Goal: Task Accomplishment & Management: Manage account settings

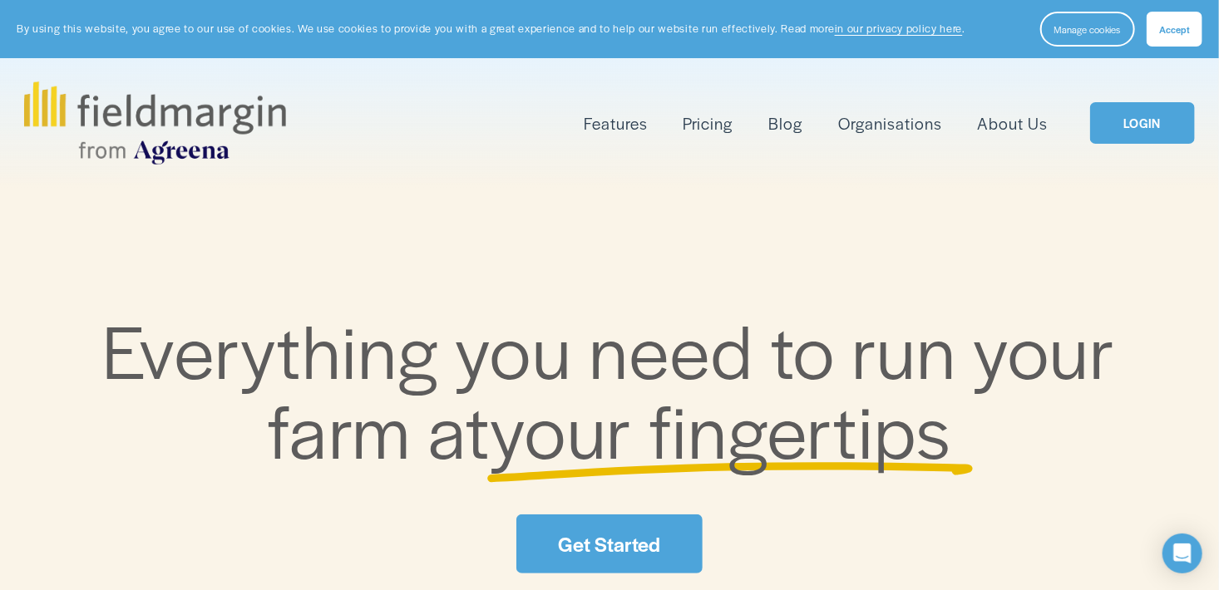
click at [1129, 132] on link "LOGIN" at bounding box center [1142, 123] width 105 height 42
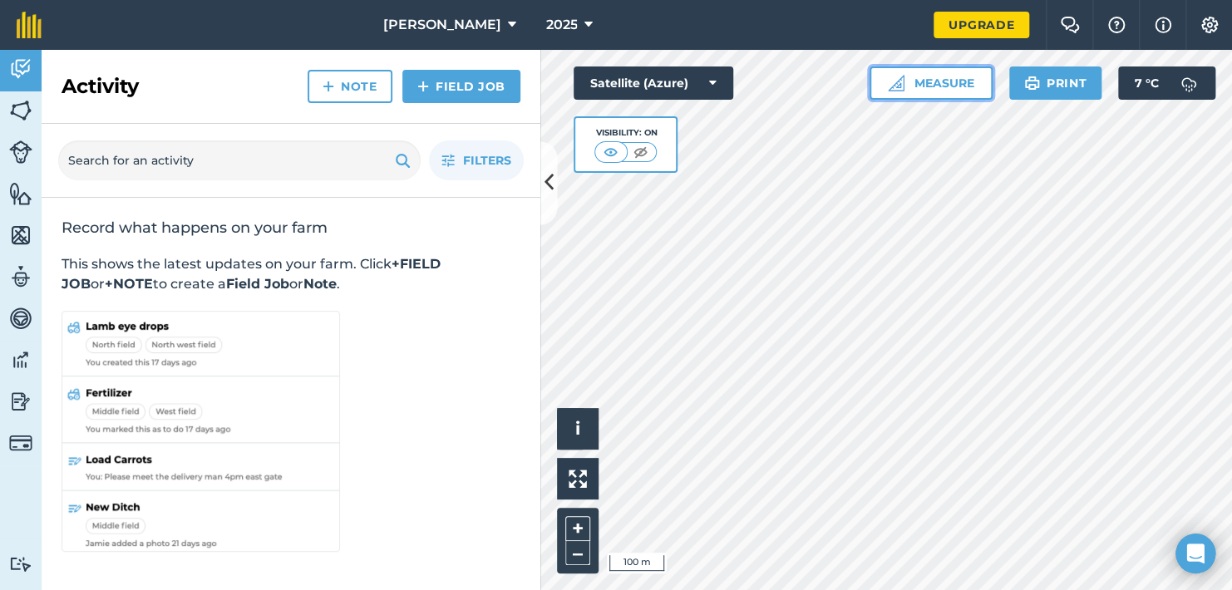
click at [942, 81] on button "Measure" at bounding box center [931, 83] width 123 height 33
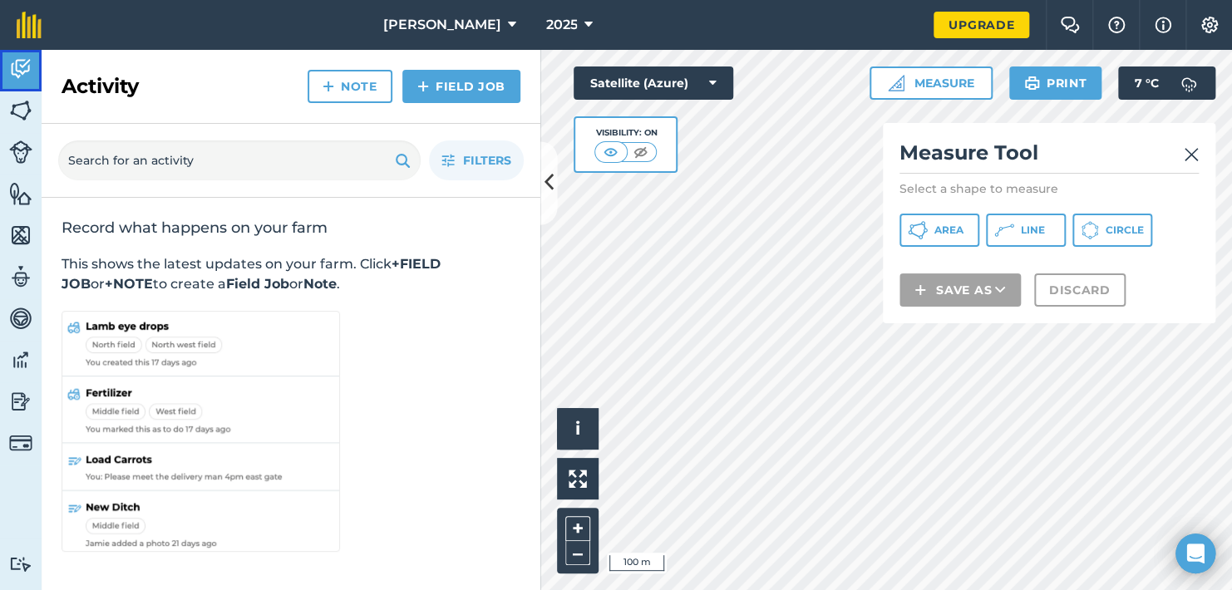
click at [17, 71] on img at bounding box center [20, 69] width 23 height 25
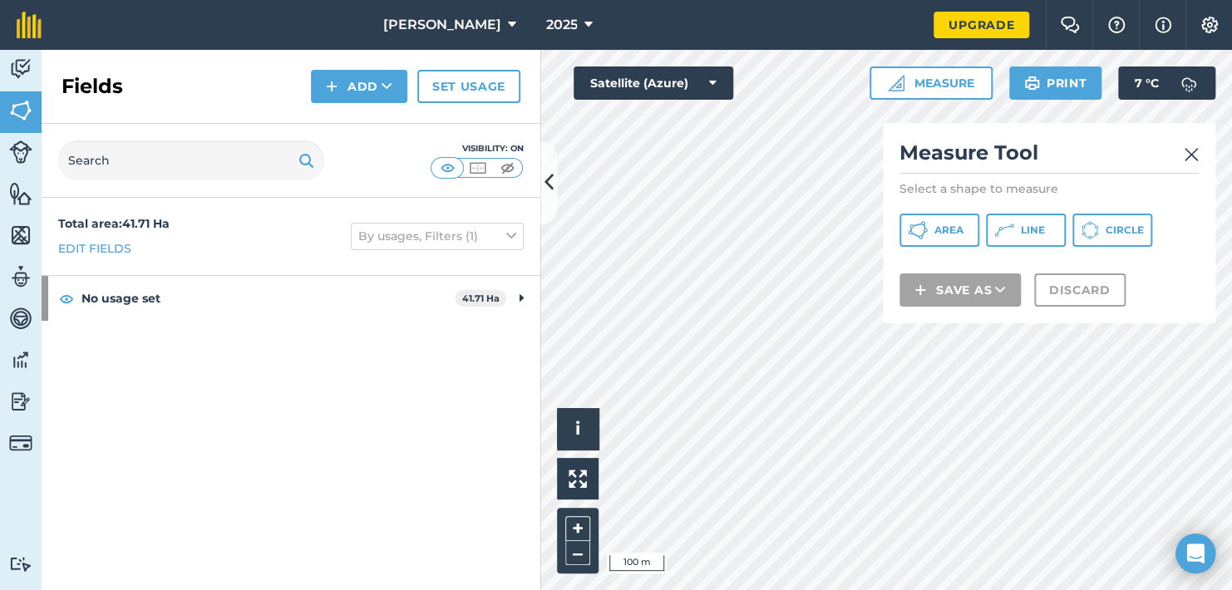
click at [1186, 155] on img at bounding box center [1191, 155] width 15 height 20
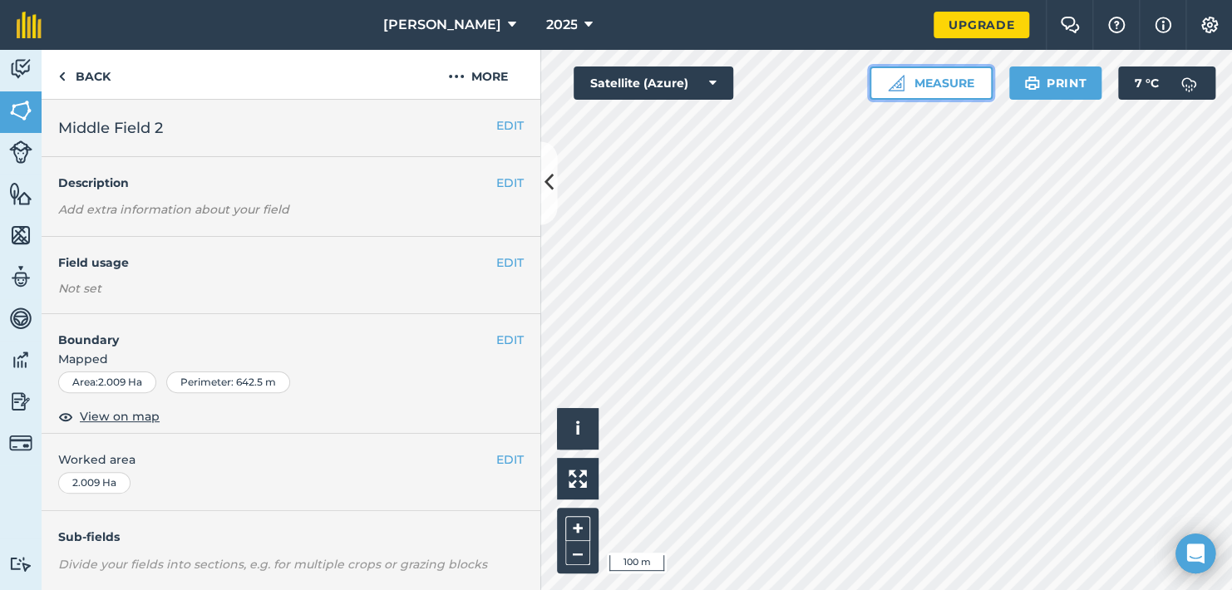
click at [940, 81] on button "Measure" at bounding box center [931, 83] width 123 height 33
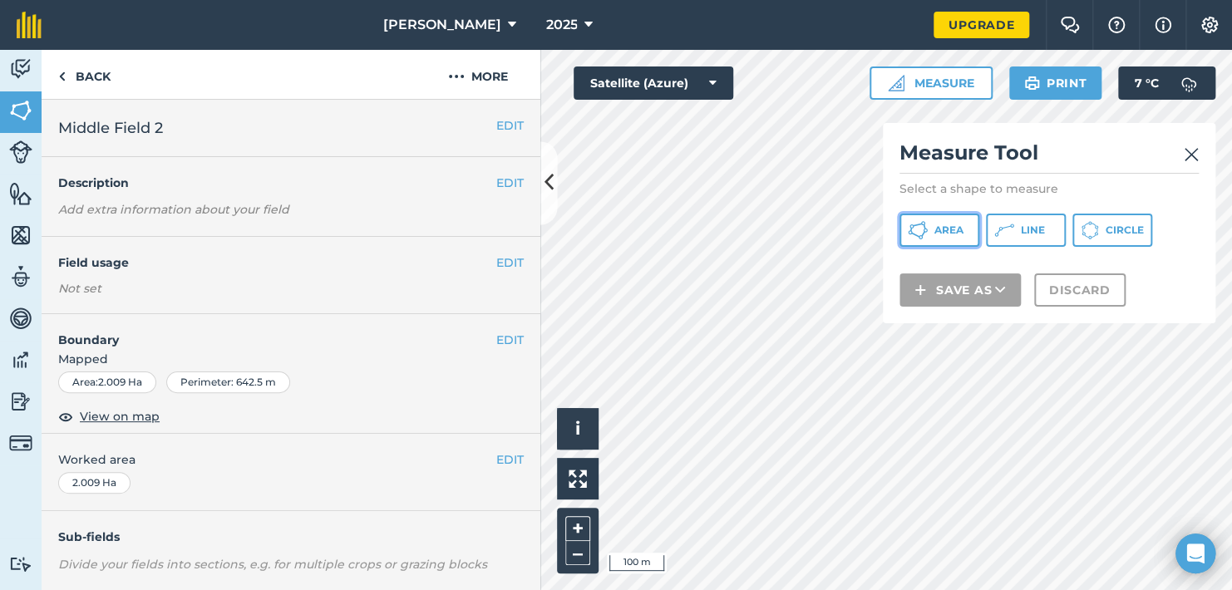
click at [945, 222] on button "Area" at bounding box center [940, 230] width 80 height 33
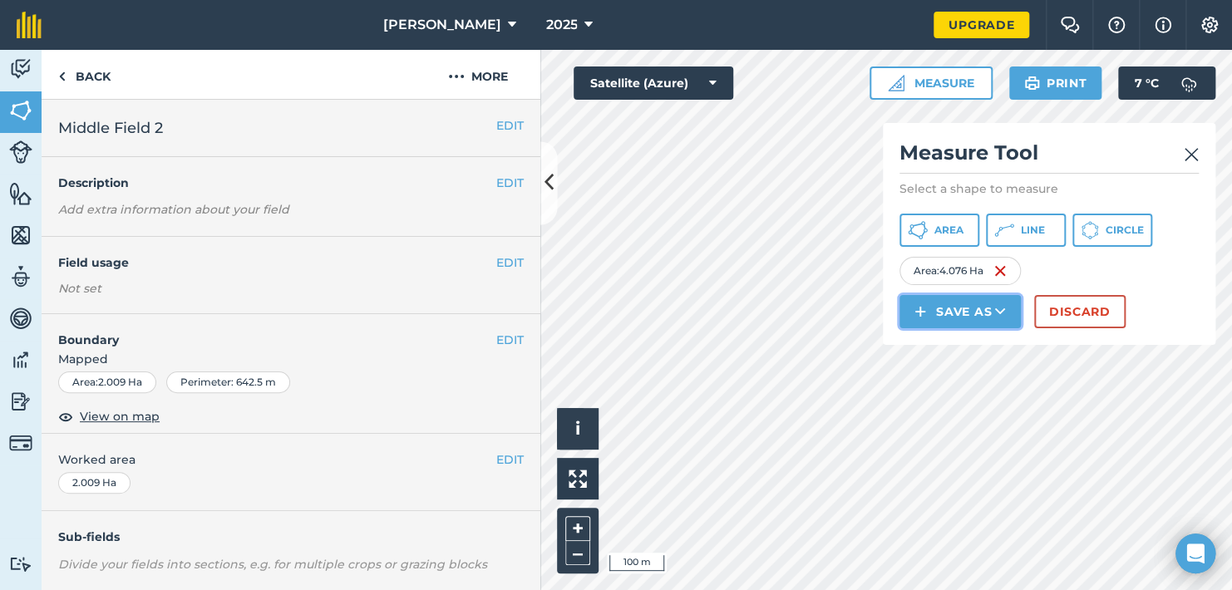
click at [952, 311] on button "Save as" at bounding box center [960, 311] width 121 height 33
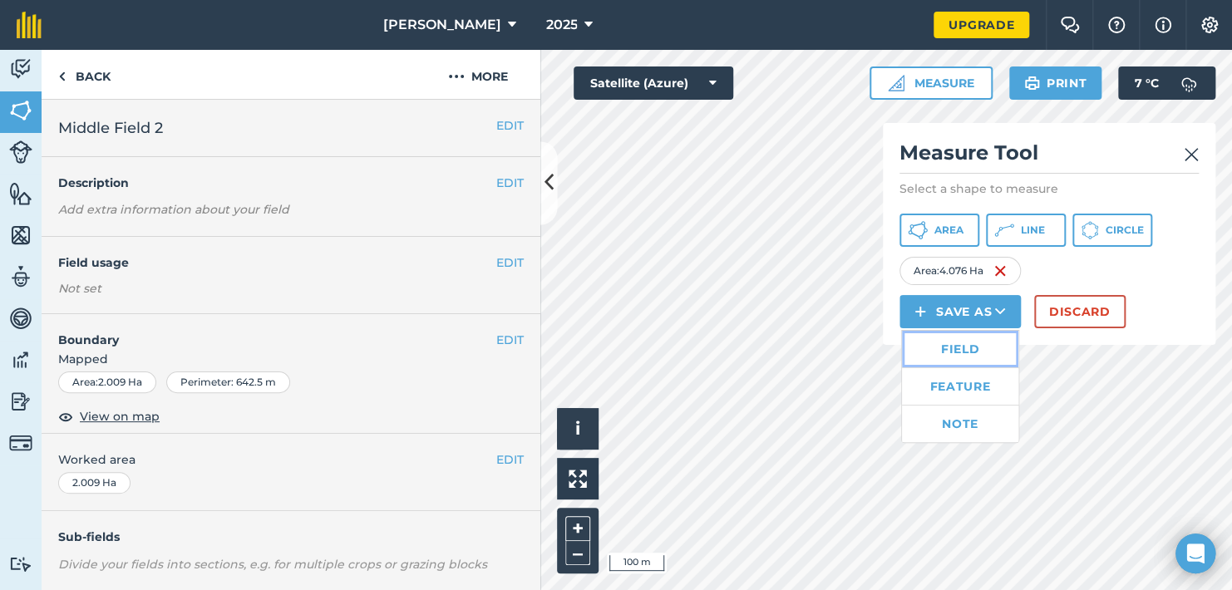
click at [954, 345] on link "Field" at bounding box center [960, 349] width 116 height 37
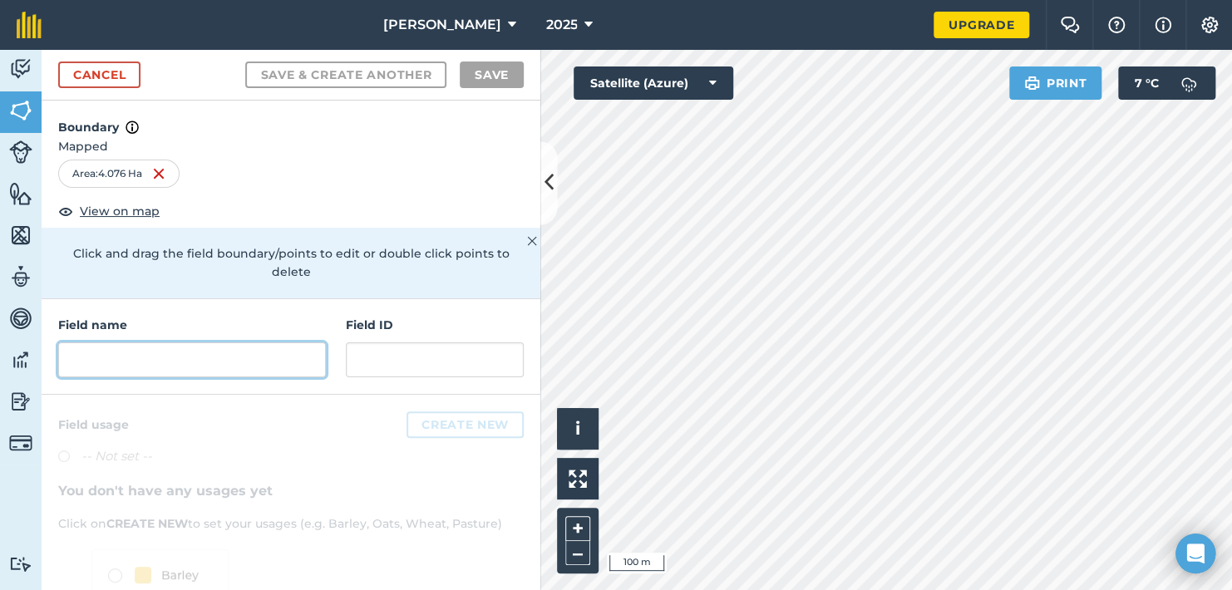
click at [178, 367] on input "text" at bounding box center [192, 360] width 268 height 35
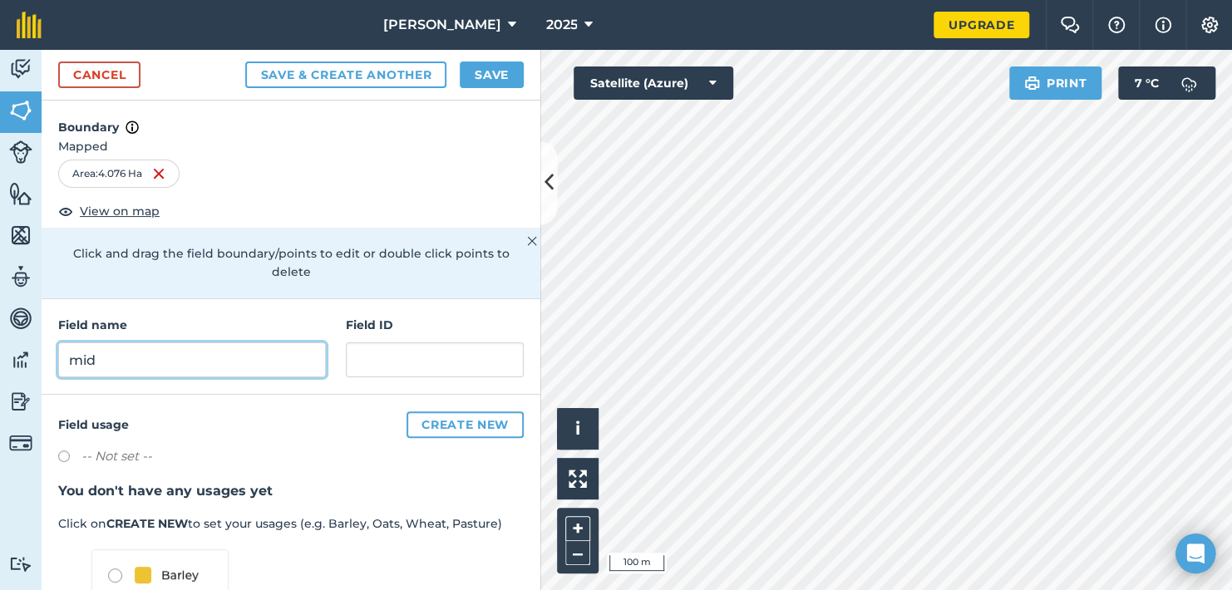
type input "mid"
click at [245, 62] on button "Save & Create Another" at bounding box center [345, 75] width 201 height 27
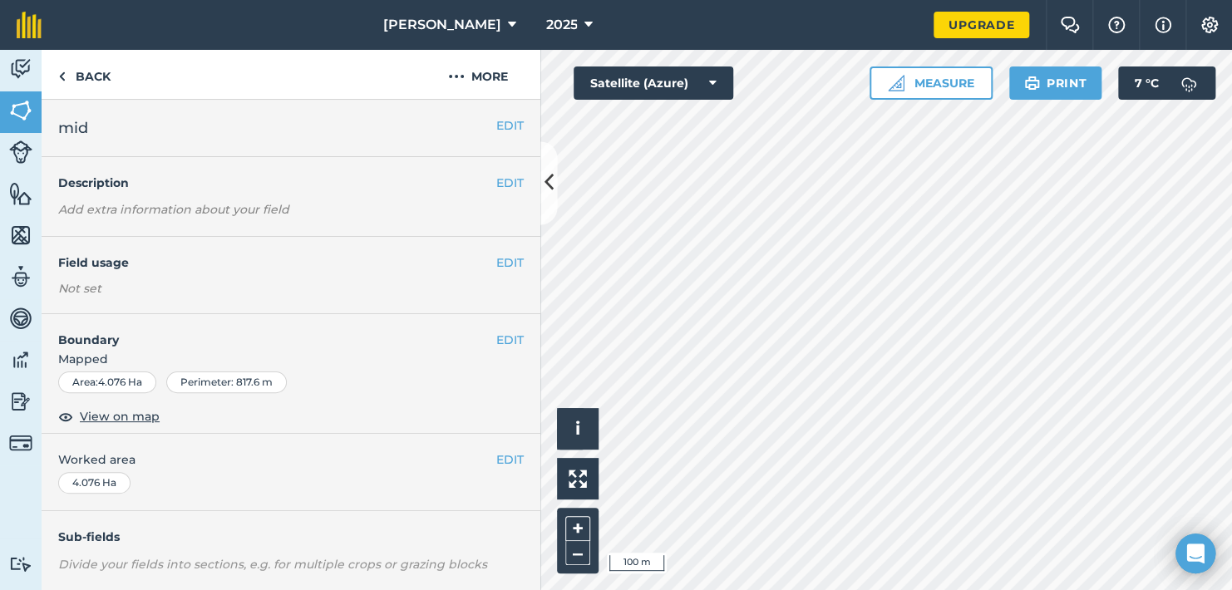
click at [185, 125] on h2 "mid" at bounding box center [277, 127] width 438 height 23
click at [178, 128] on h2 "mid" at bounding box center [277, 127] width 438 height 23
click at [21, 70] on img at bounding box center [20, 69] width 23 height 25
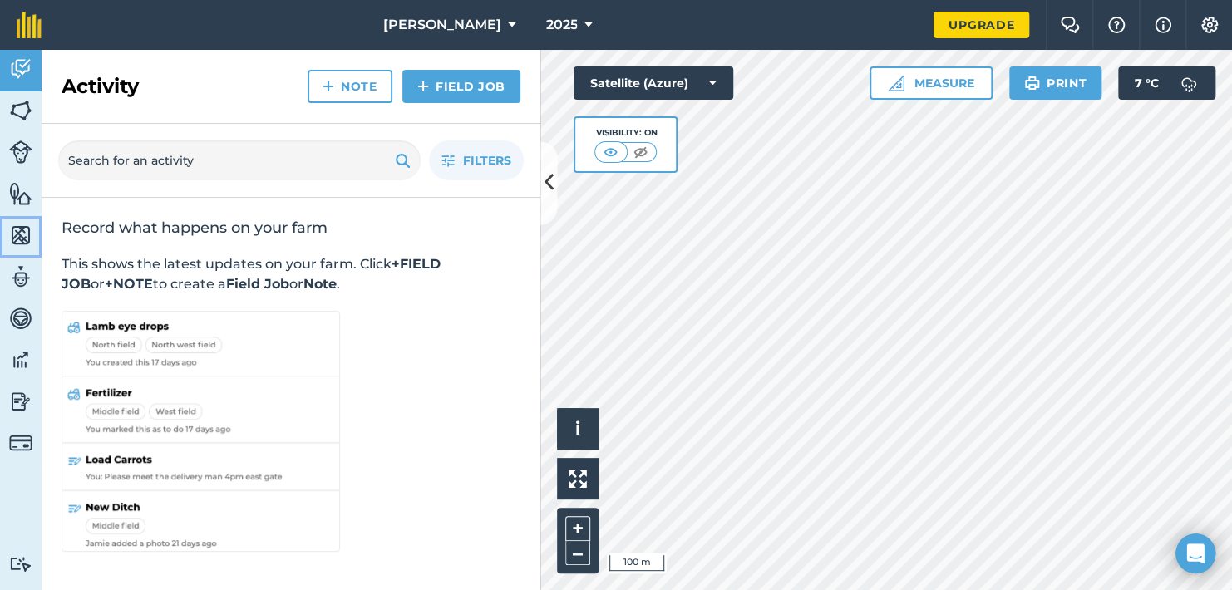
click at [18, 233] on img at bounding box center [20, 235] width 23 height 25
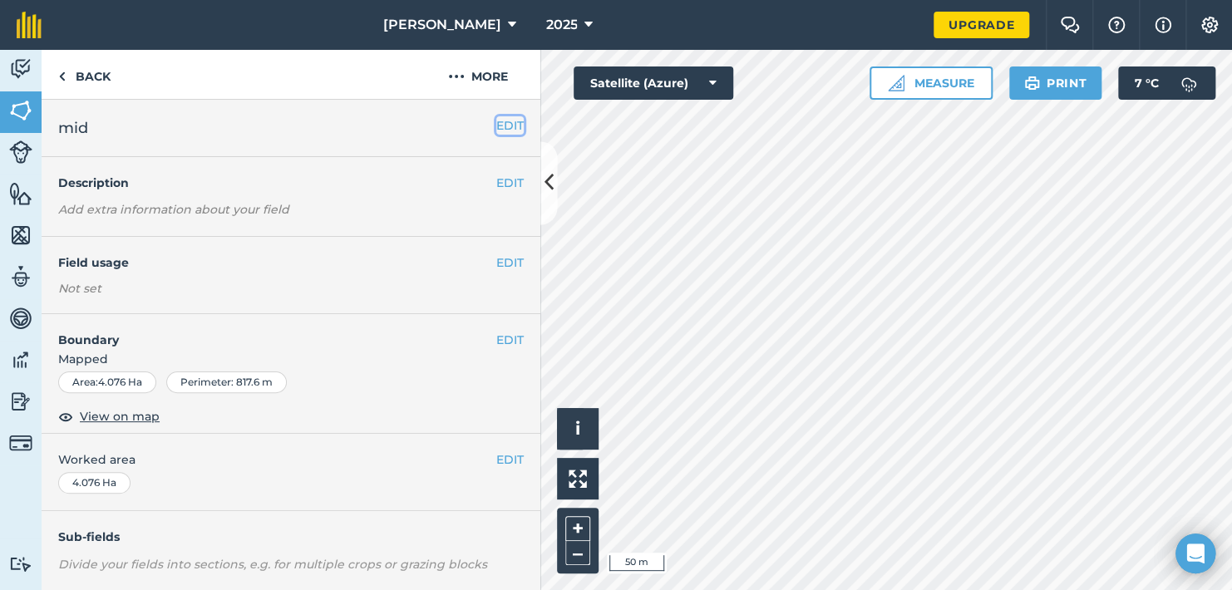
click at [496, 127] on button "EDIT" at bounding box center [509, 125] width 27 height 18
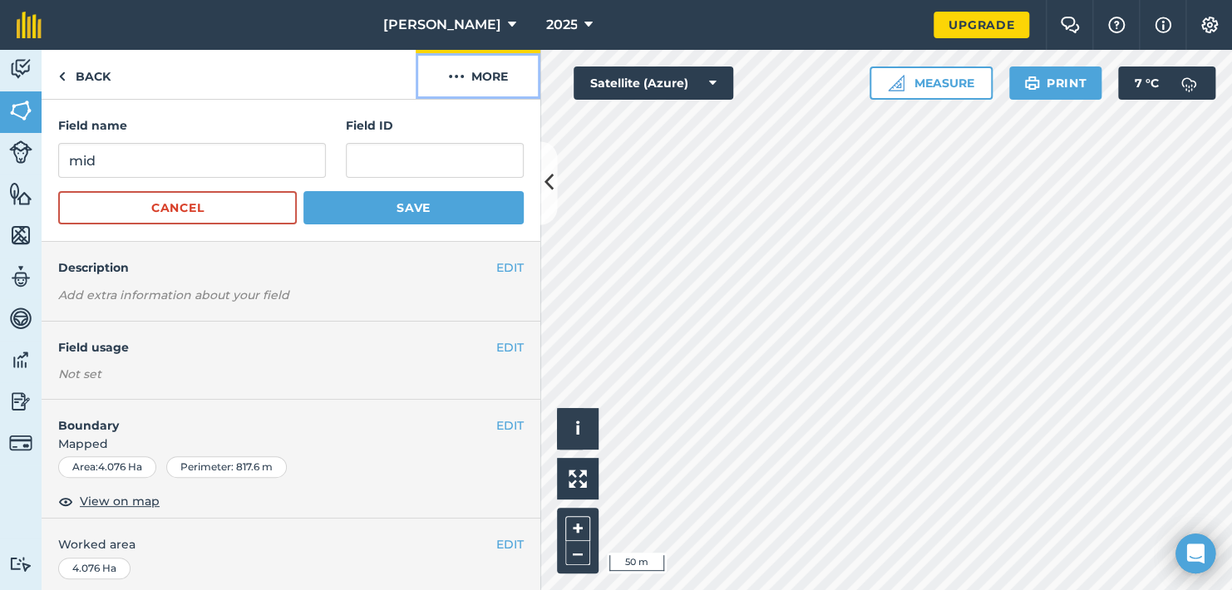
click at [456, 78] on img at bounding box center [456, 77] width 17 height 20
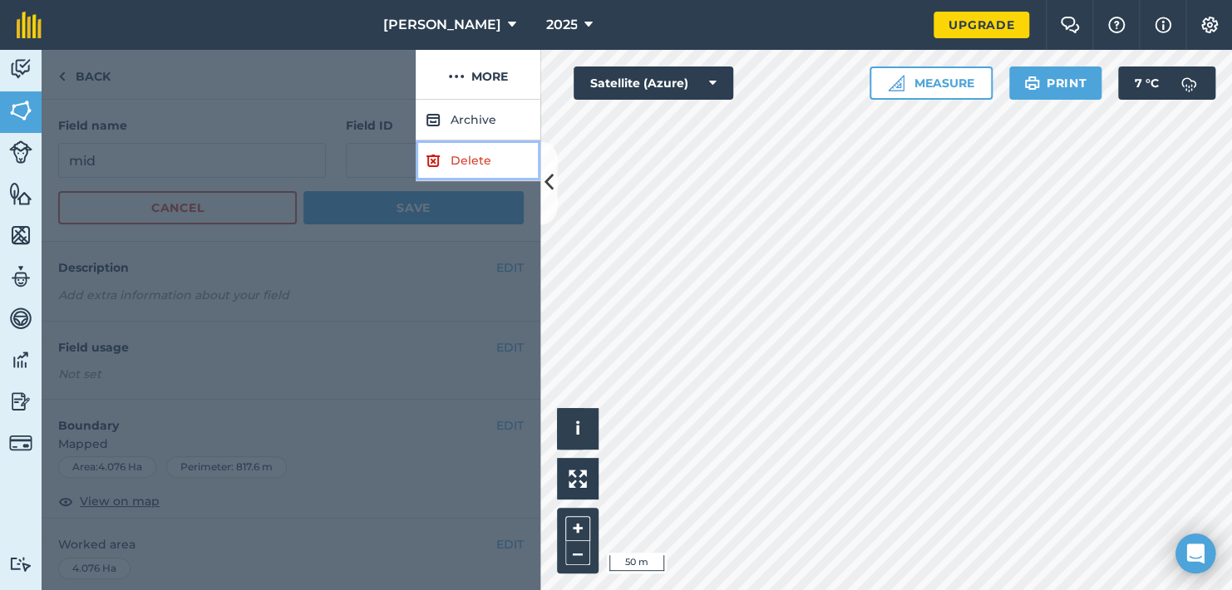
click at [464, 164] on link "Delete" at bounding box center [478, 161] width 125 height 41
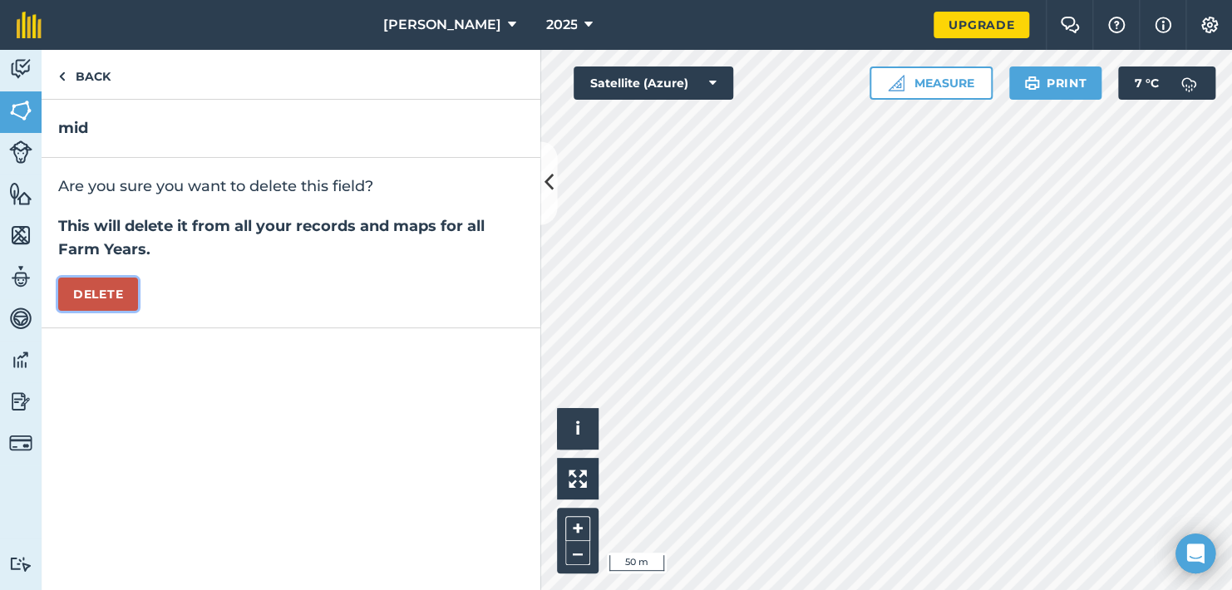
click at [106, 297] on button "Delete" at bounding box center [98, 294] width 80 height 33
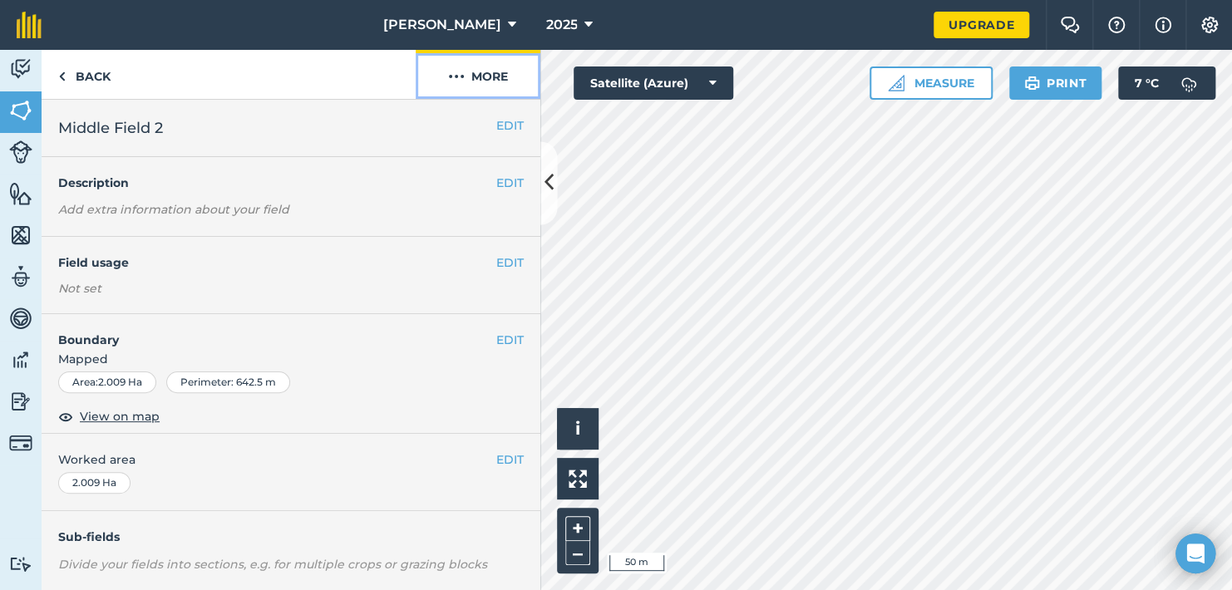
click at [465, 70] on button "More" at bounding box center [478, 74] width 125 height 49
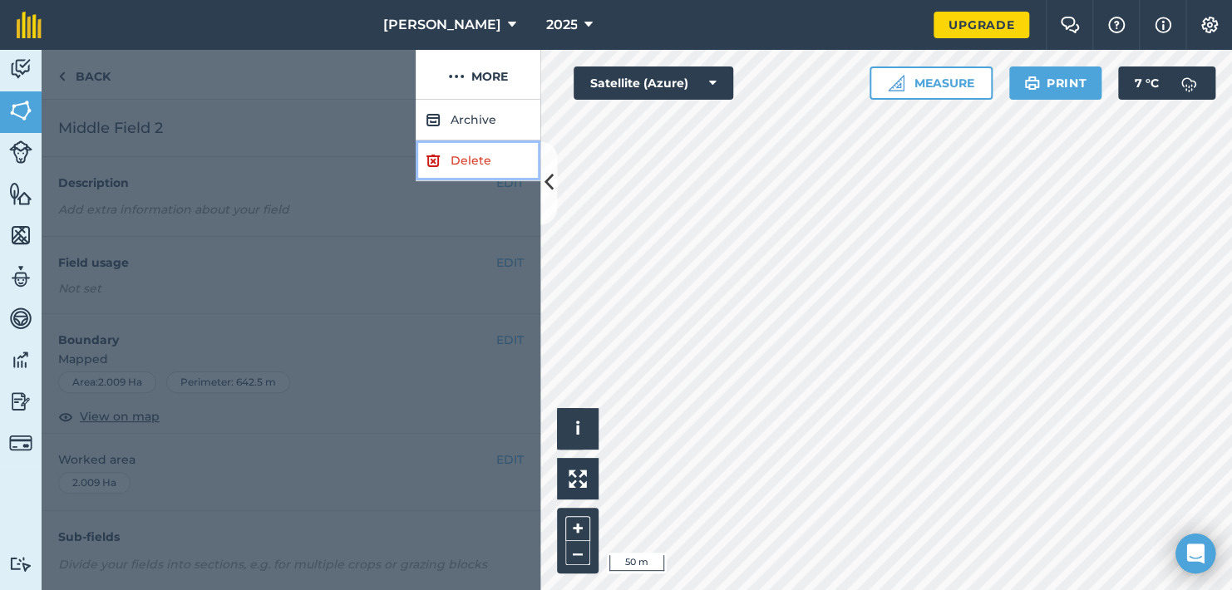
click at [464, 158] on link "Delete" at bounding box center [478, 161] width 125 height 41
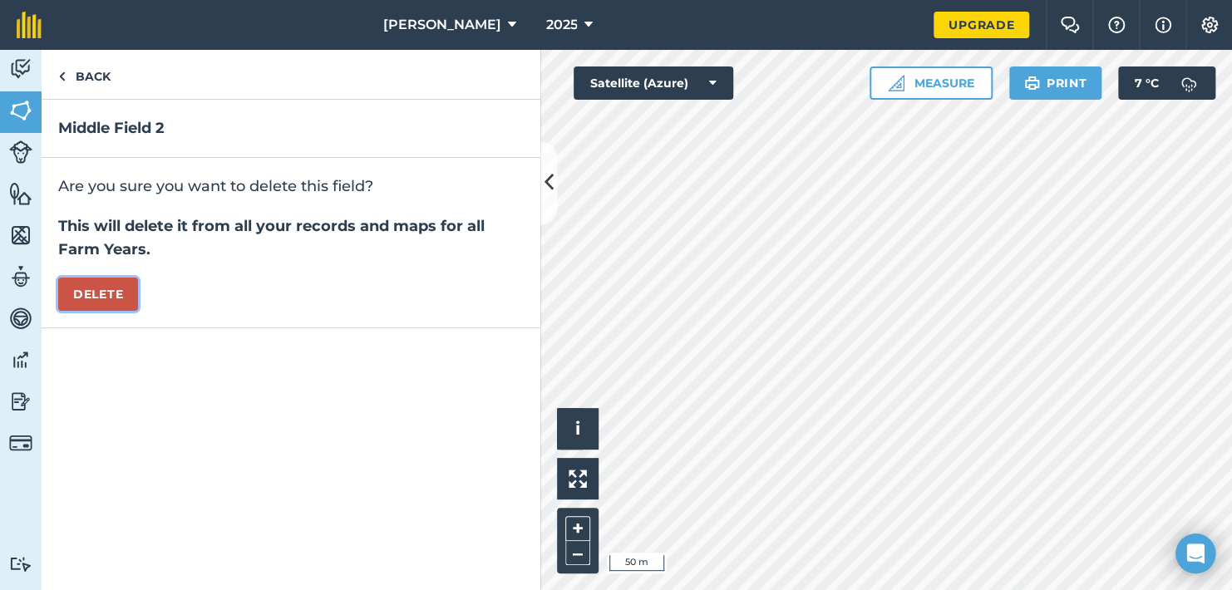
click at [107, 284] on button "Delete" at bounding box center [98, 294] width 80 height 33
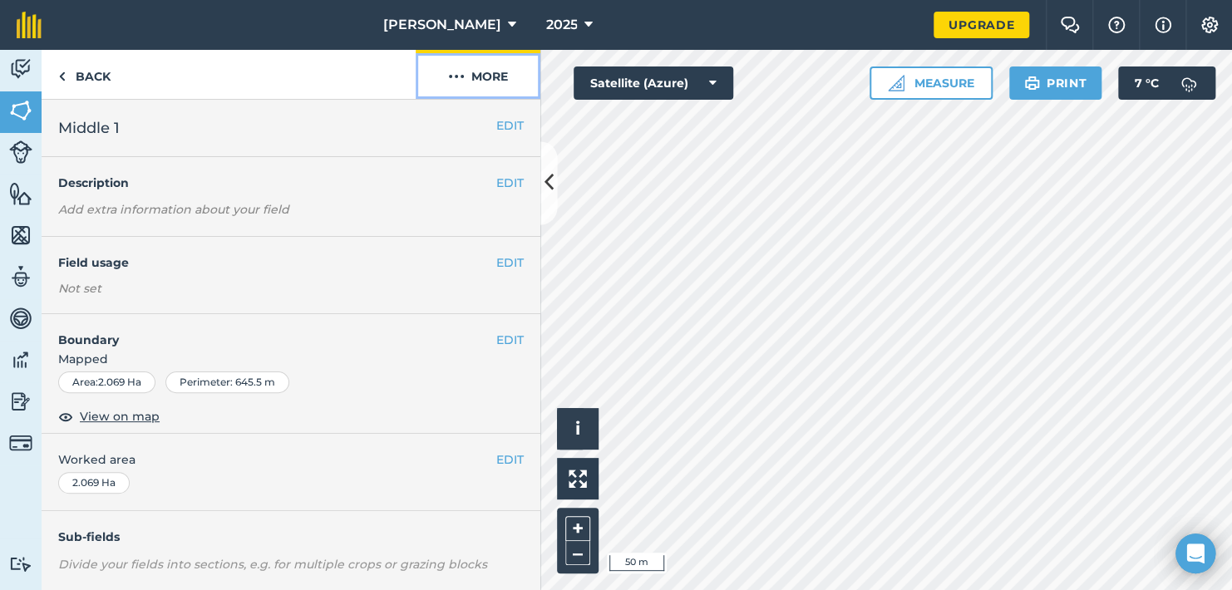
click at [461, 81] on img at bounding box center [456, 77] width 17 height 20
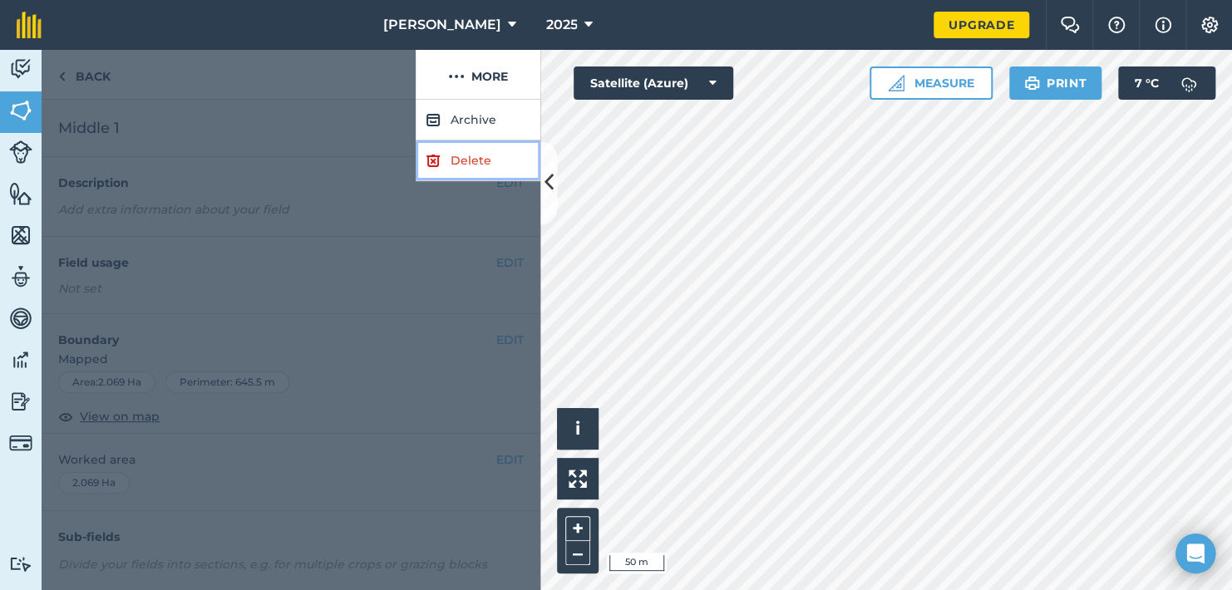
click at [470, 160] on link "Delete" at bounding box center [478, 161] width 125 height 41
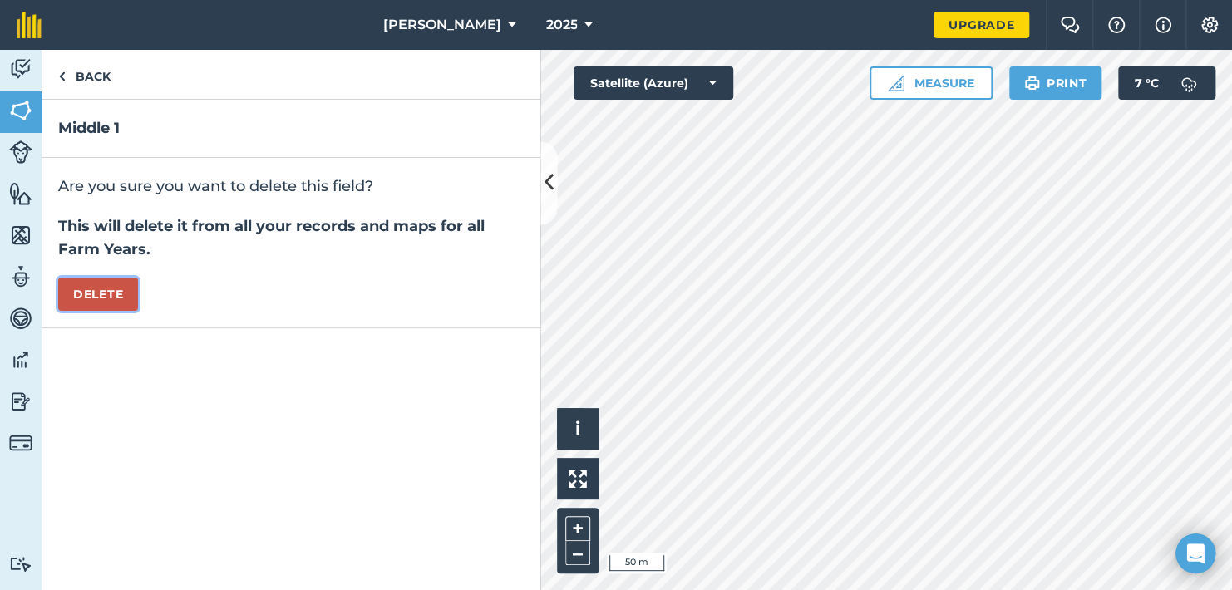
click at [111, 296] on button "Delete" at bounding box center [98, 294] width 80 height 33
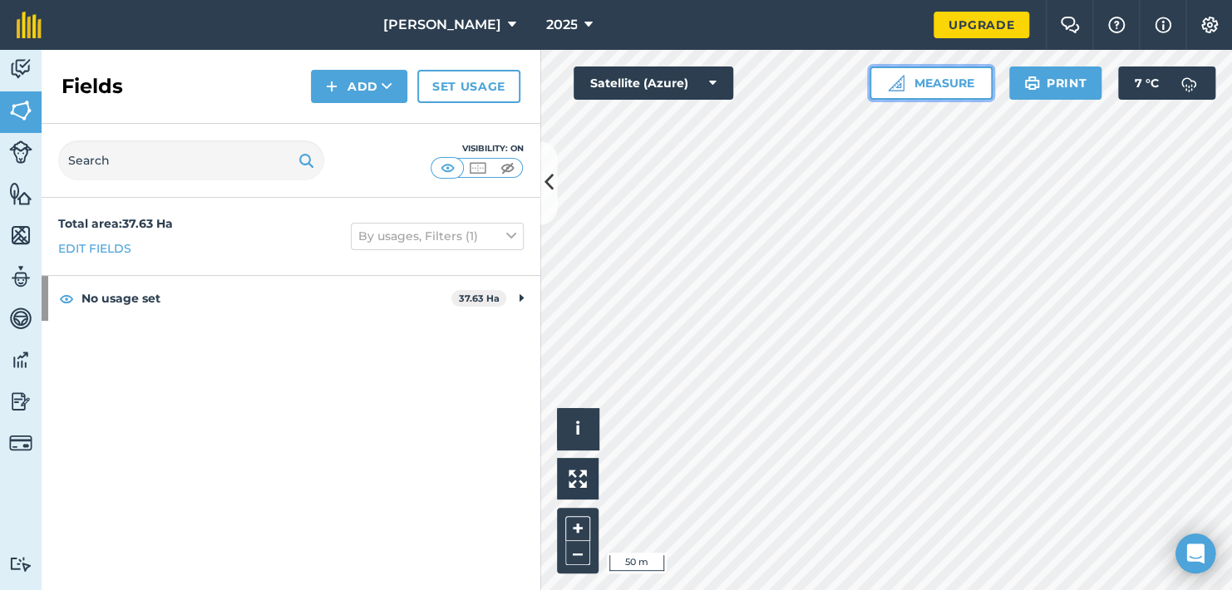
click at [933, 81] on button "Measure" at bounding box center [931, 83] width 123 height 33
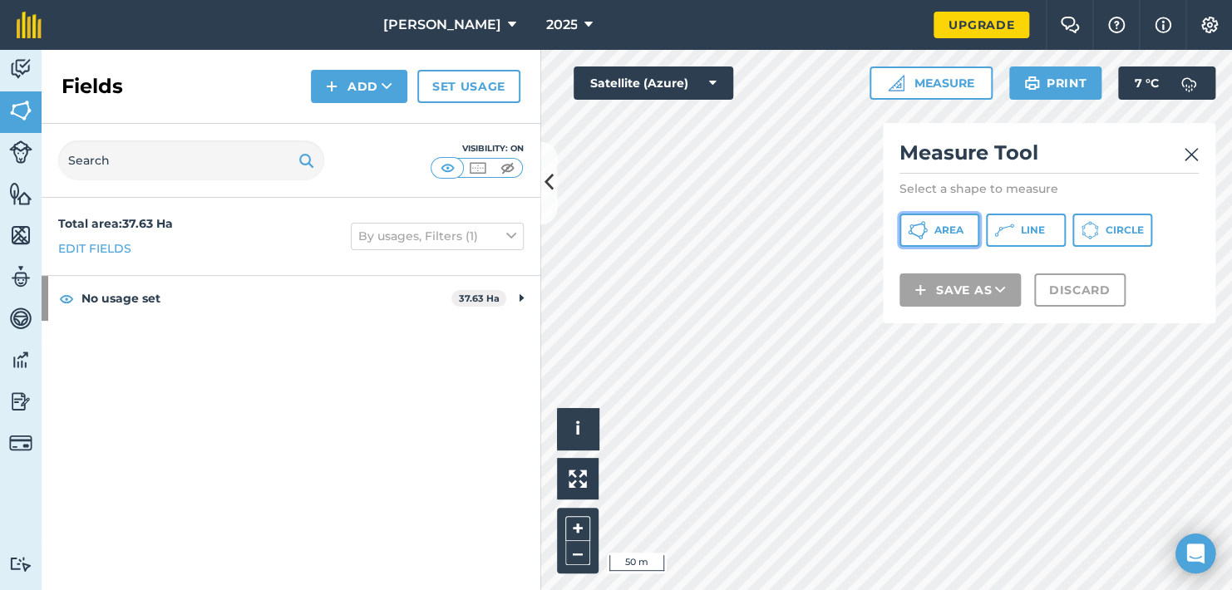
click at [926, 228] on icon at bounding box center [918, 230] width 20 height 20
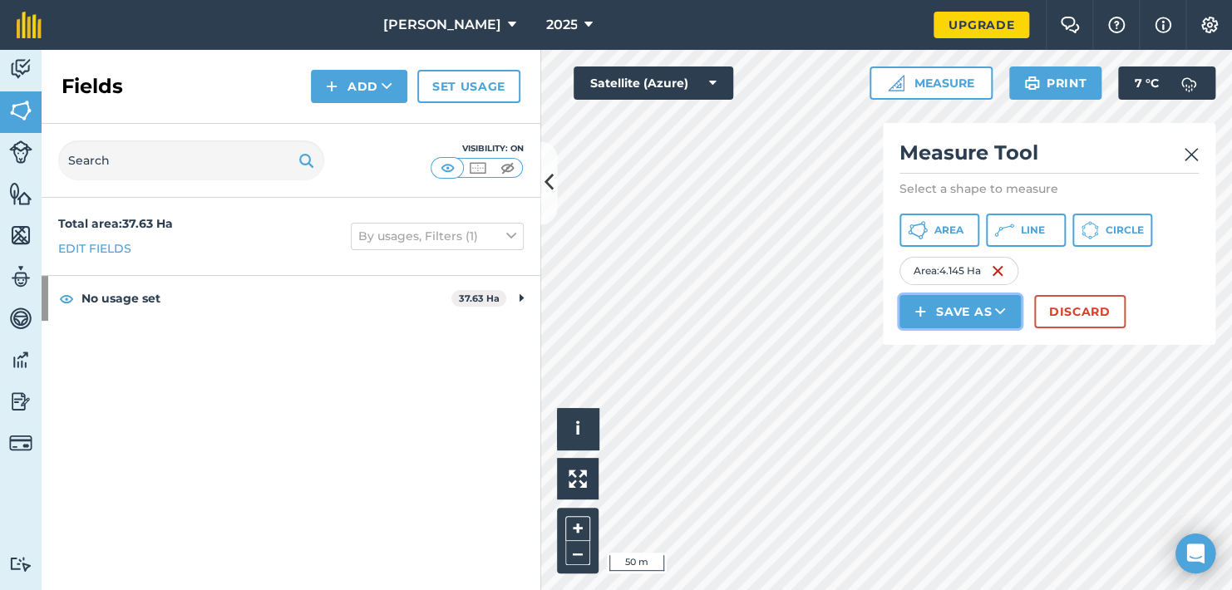
click at [969, 316] on button "Save as" at bounding box center [960, 311] width 121 height 33
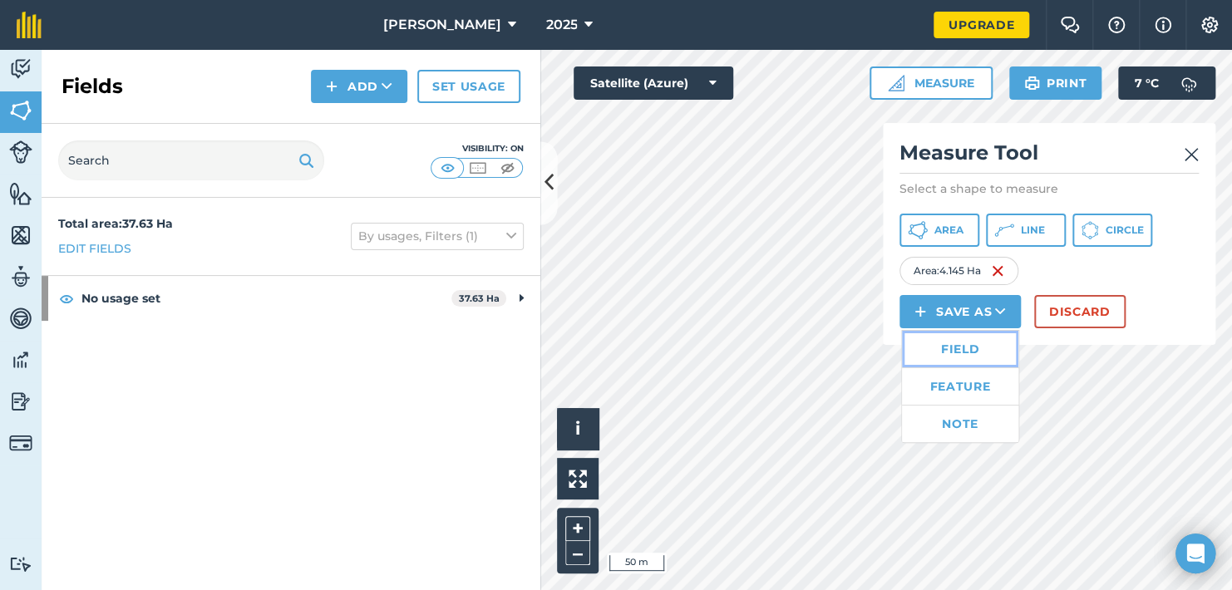
click at [958, 348] on link "Field" at bounding box center [960, 349] width 116 height 37
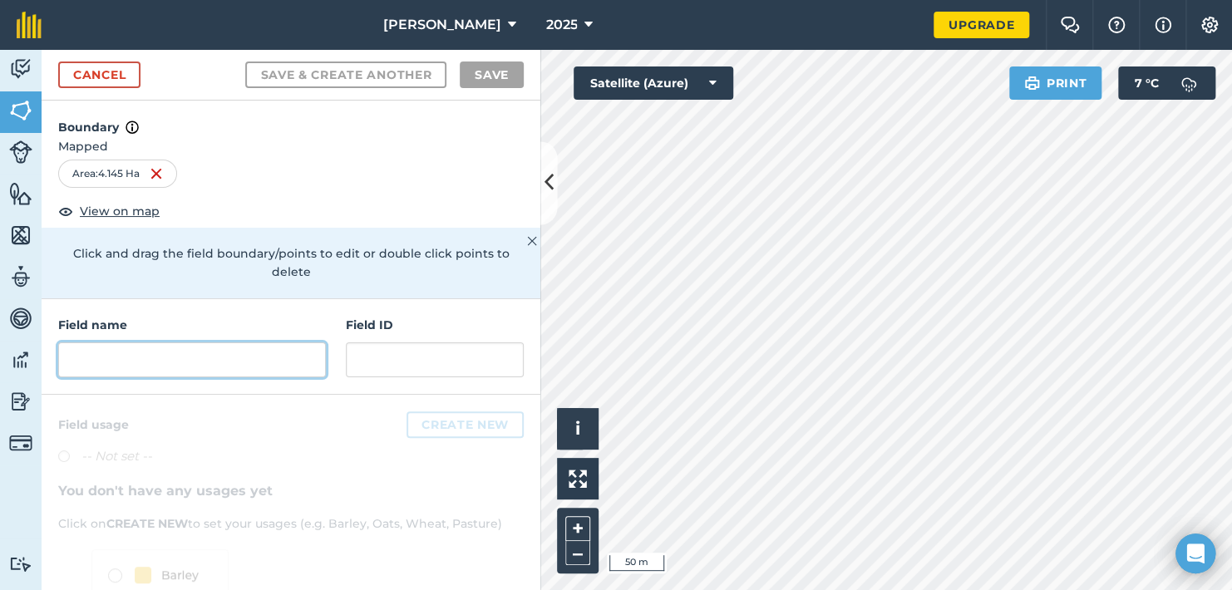
click at [120, 369] on input "text" at bounding box center [192, 360] width 268 height 35
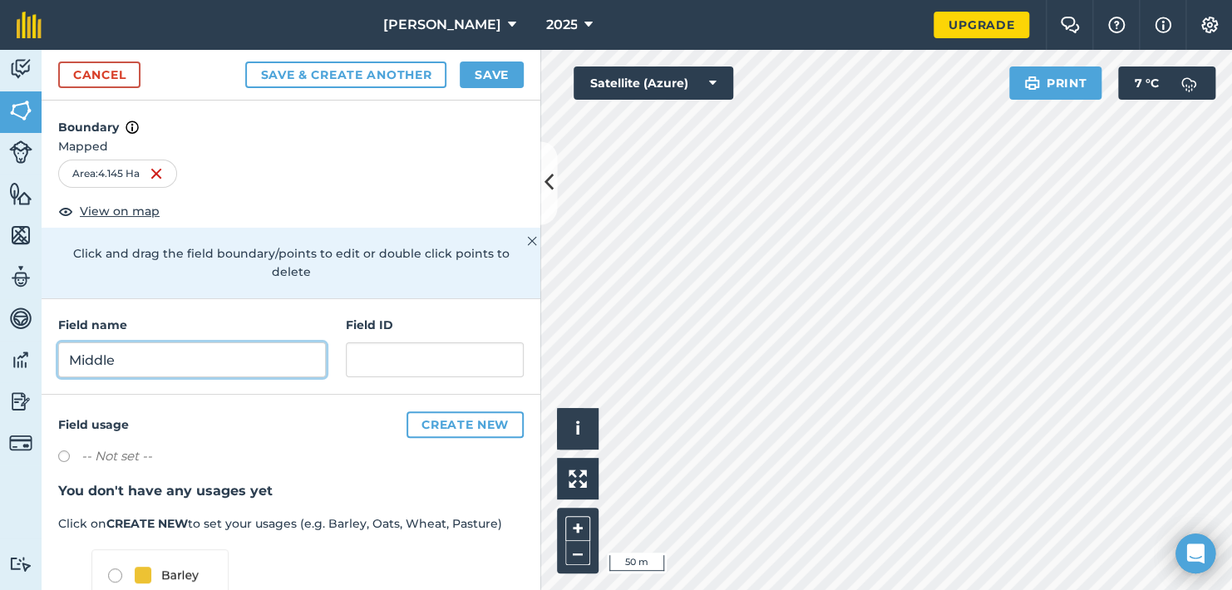
click at [178, 358] on input "Middle" at bounding box center [192, 360] width 268 height 35
type input "Middle Front"
click at [245, 62] on button "Save & Create Another" at bounding box center [345, 75] width 201 height 27
